Goal: Transaction & Acquisition: Register for event/course

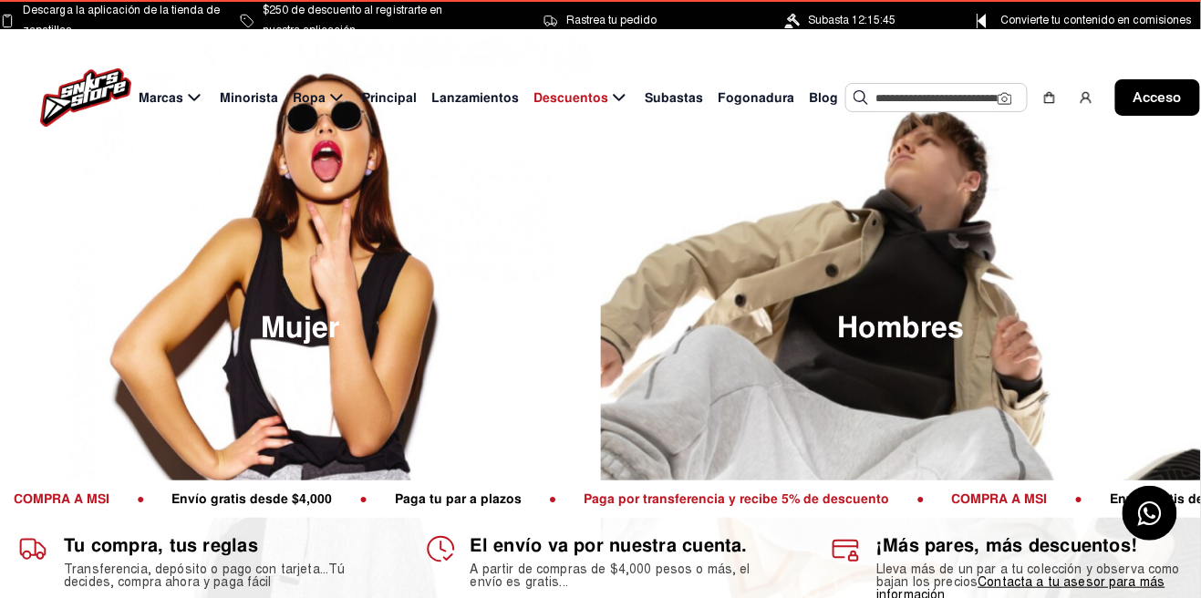
scroll to position [139, 0]
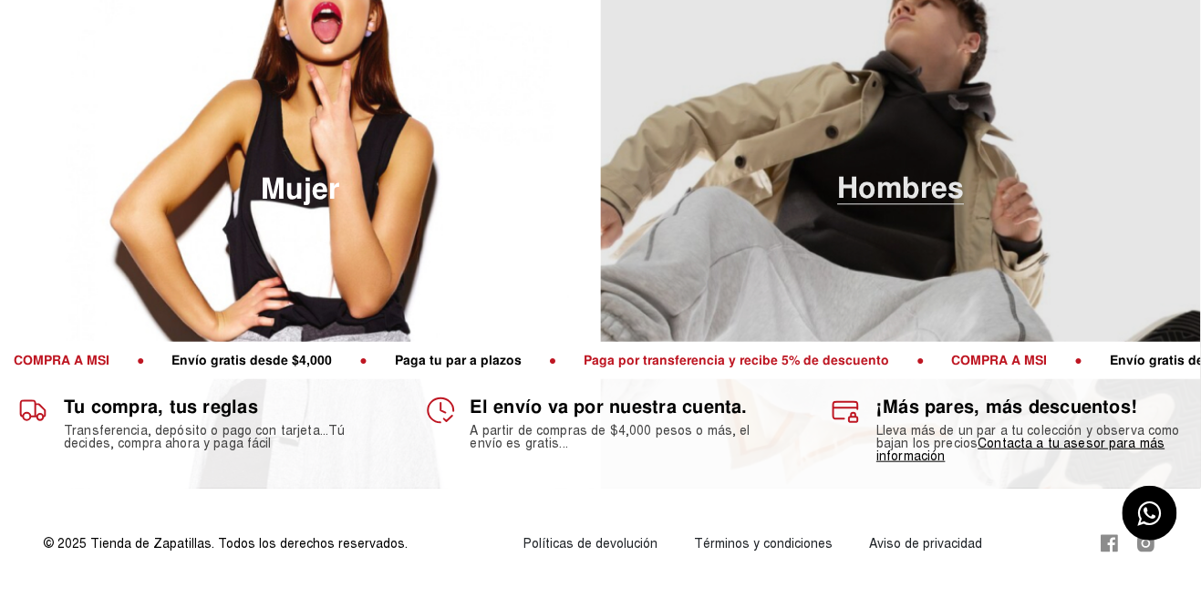
click at [951, 305] on img at bounding box center [901, 190] width 601 height 598
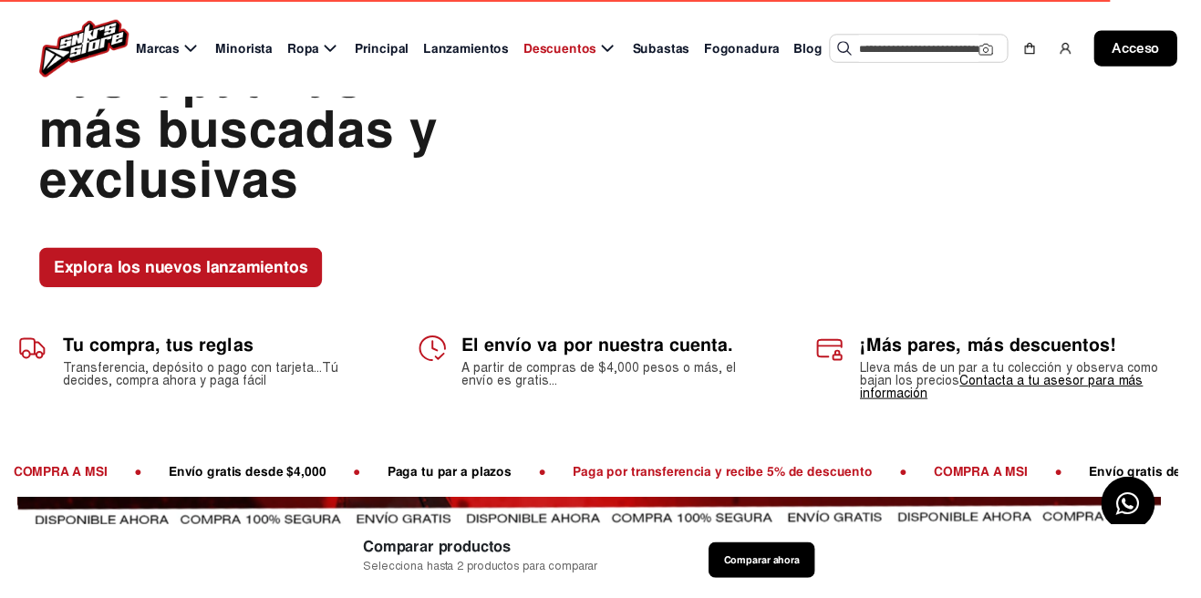
scroll to position [109, 0]
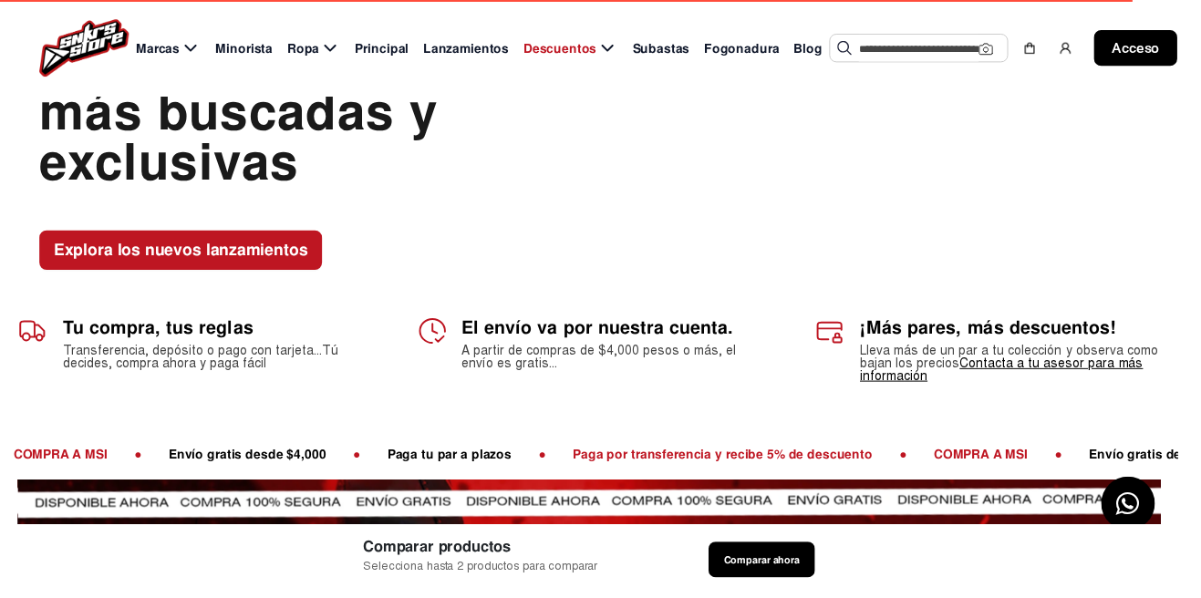
click at [1119, 71] on font "Todos los lanzamientos" at bounding box center [1097, 64] width 140 height 16
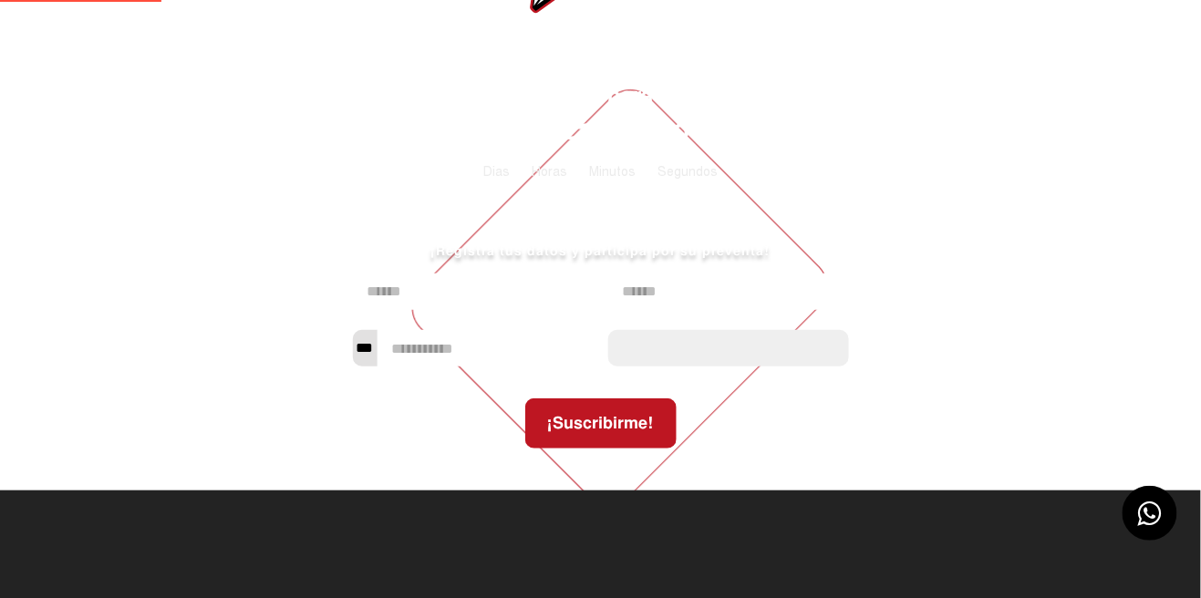
scroll to position [18, 0]
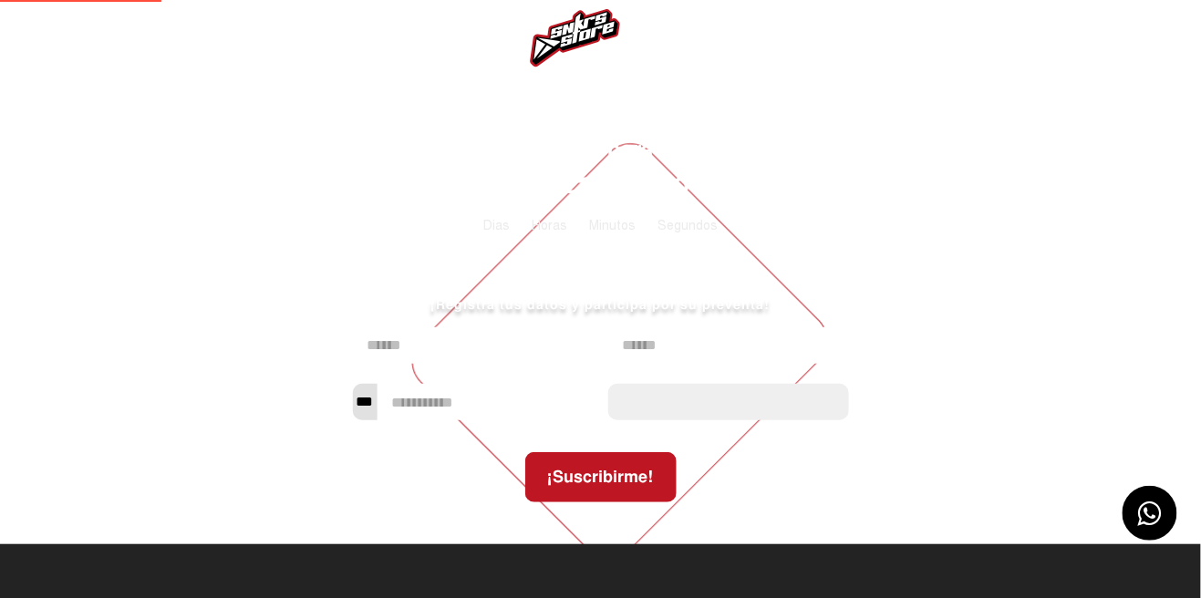
click at [1137, 282] on div "Registrate a la lista de espera Tiempo para el Lanzamiento Tiempo para lanzamie…" at bounding box center [600, 320] width 1201 height 450
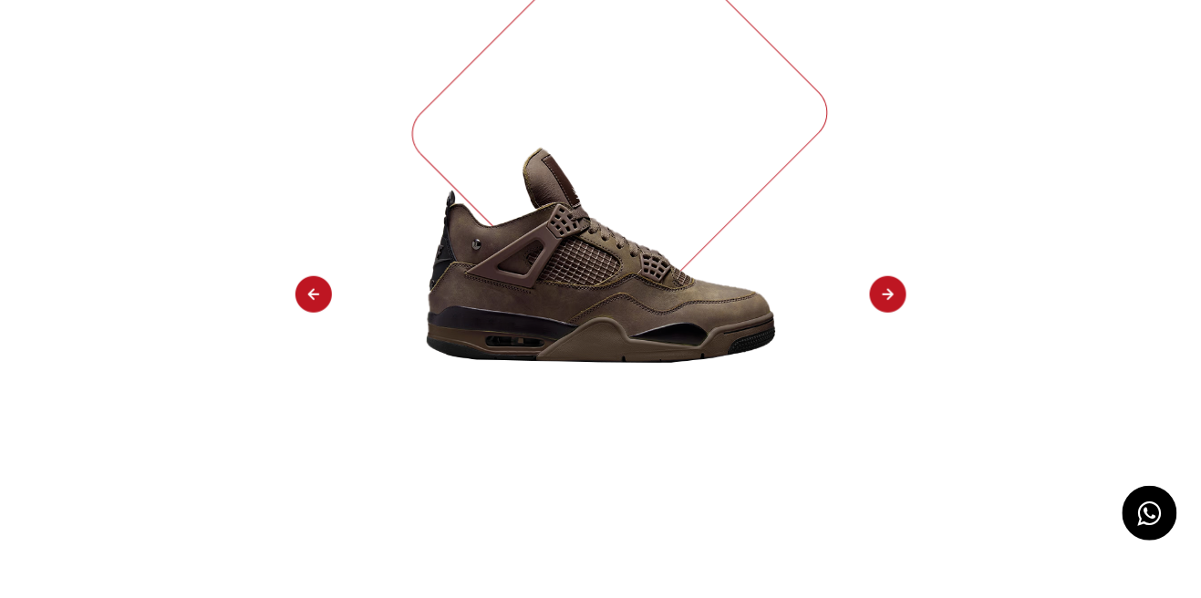
scroll to position [244, 0]
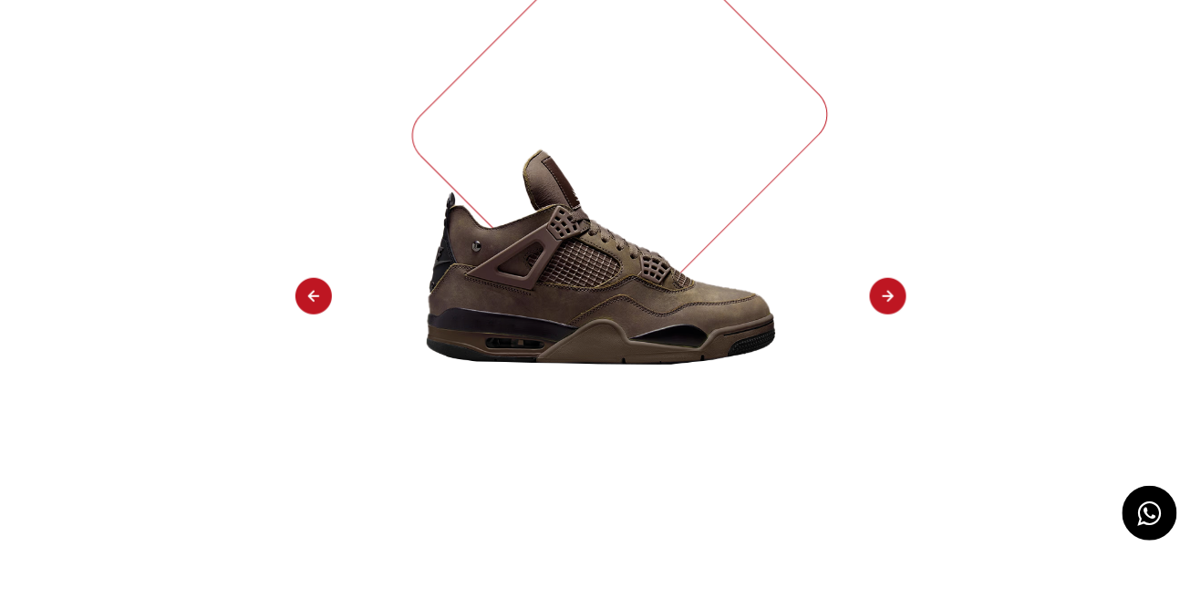
click at [900, 281] on img at bounding box center [888, 297] width 36 height 38
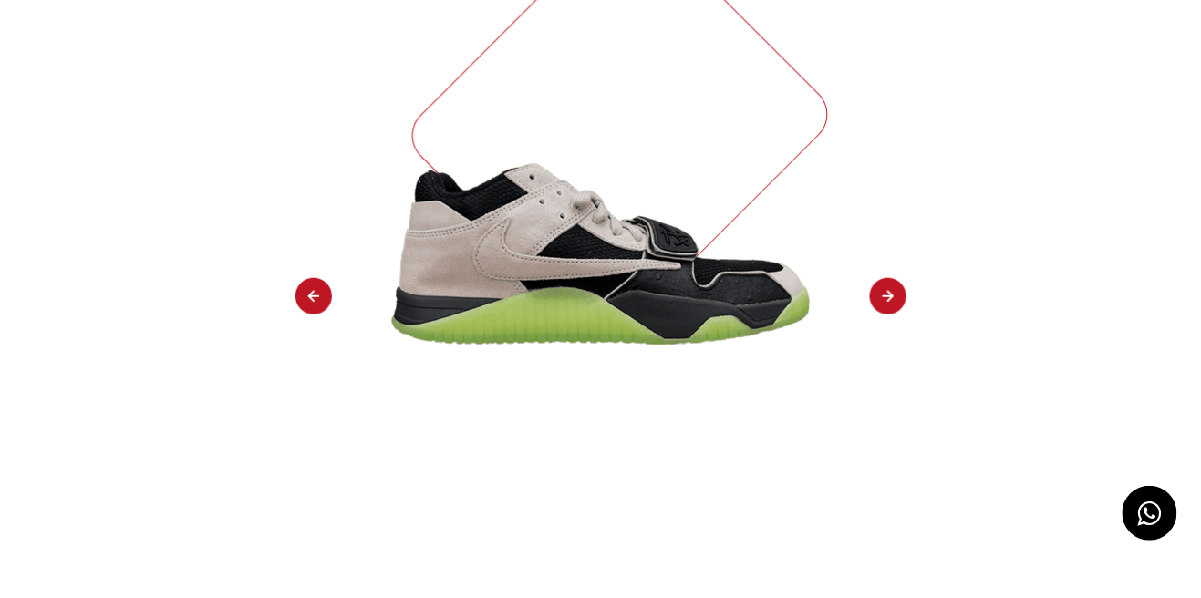
click at [885, 296] on img at bounding box center [888, 297] width 36 height 38
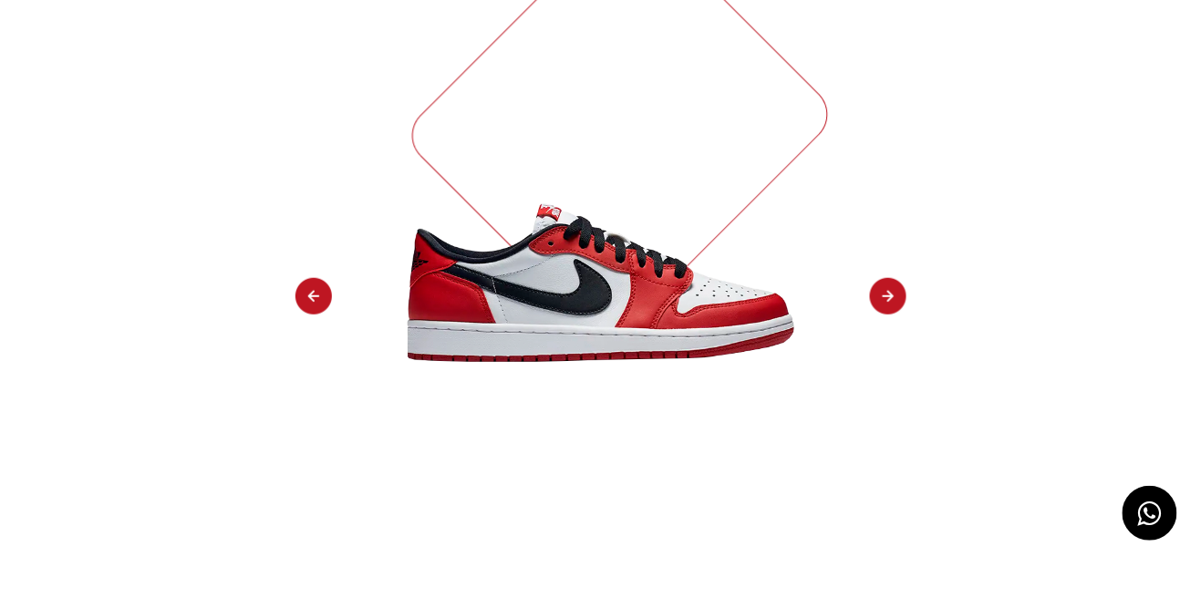
select select "**"
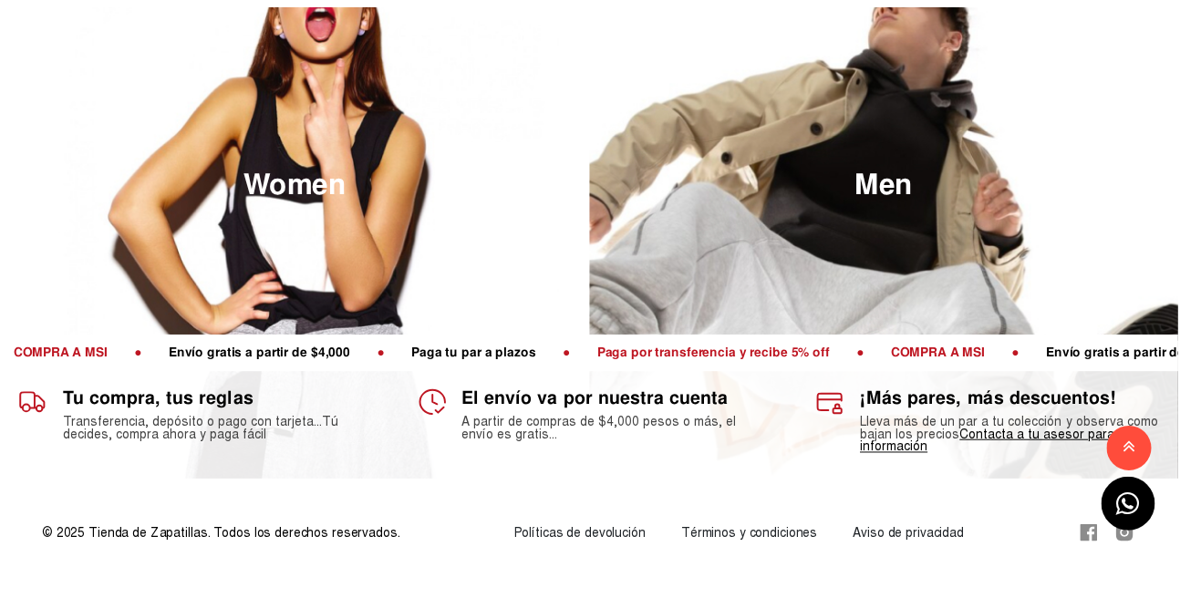
scroll to position [139, 0]
